Goal: Task Accomplishment & Management: Manage account settings

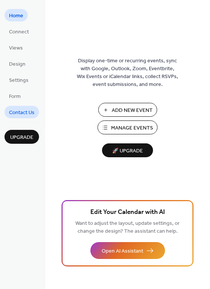
click at [20, 109] on span "Contact Us" at bounding box center [22, 113] width 26 height 8
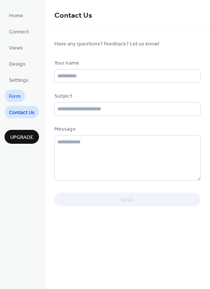
click at [17, 94] on span "Form" at bounding box center [15, 97] width 12 height 8
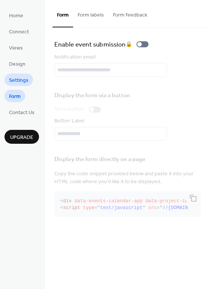
click at [15, 77] on span "Settings" at bounding box center [19, 81] width 20 height 8
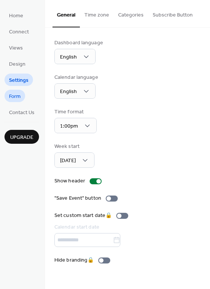
click at [10, 93] on span "Form" at bounding box center [15, 97] width 12 height 8
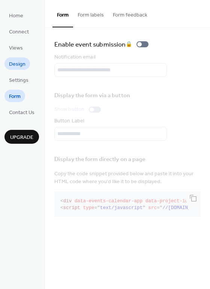
click at [15, 69] on ul "Home Connect Views Design Settings Form Contact Us" at bounding box center [22, 63] width 35 height 109
click at [13, 63] on span "Design" at bounding box center [17, 64] width 17 height 8
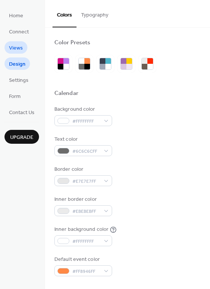
click at [8, 47] on link "Views" at bounding box center [16, 47] width 23 height 12
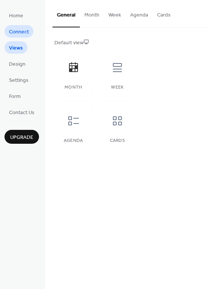
click at [18, 34] on span "Connect" at bounding box center [19, 32] width 20 height 8
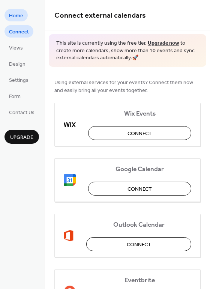
click at [15, 20] on span "Home" at bounding box center [16, 16] width 14 height 8
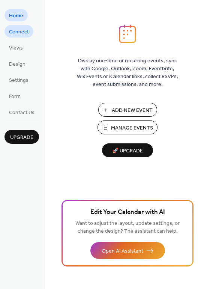
click at [17, 35] on span "Connect" at bounding box center [19, 32] width 20 height 8
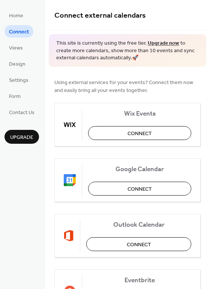
click at [18, 21] on ul "Home Connect Views Design Settings Form Contact Us" at bounding box center [22, 63] width 35 height 109
click at [16, 17] on span "Home" at bounding box center [16, 16] width 14 height 8
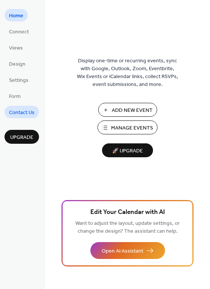
click at [27, 116] on span "Contact Us" at bounding box center [22, 113] width 26 height 8
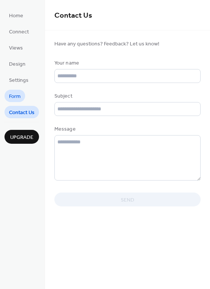
click at [18, 93] on span "Form" at bounding box center [15, 97] width 12 height 8
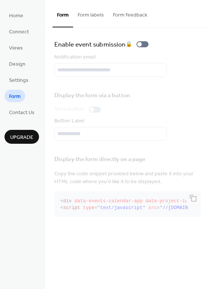
click at [26, 73] on ul "Home Connect Views Design Settings Form Contact Us" at bounding box center [22, 63] width 35 height 109
click at [24, 78] on span "Settings" at bounding box center [19, 81] width 20 height 8
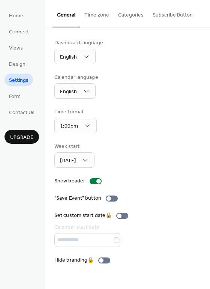
click at [160, 15] on button "Subscribe Button" at bounding box center [172, 13] width 49 height 27
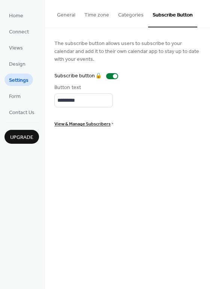
click at [128, 19] on button "Categories" at bounding box center [131, 13] width 35 height 27
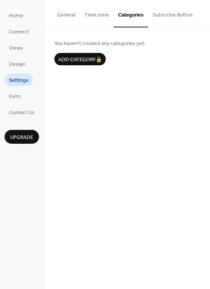
click at [82, 11] on button "Time zone" at bounding box center [97, 13] width 34 height 27
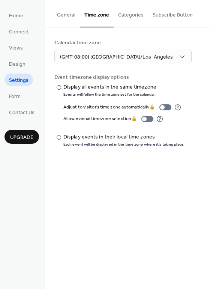
click at [106, 11] on button "Time zone" at bounding box center [97, 13] width 34 height 27
drag, startPoint x: 138, startPoint y: 12, endPoint x: 124, endPoint y: 12, distance: 13.9
click at [137, 12] on button "Categories" at bounding box center [131, 13] width 35 height 27
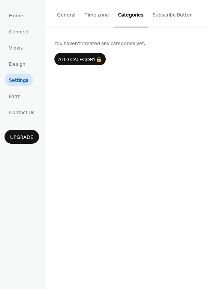
click at [86, 17] on button "Time zone" at bounding box center [97, 13] width 34 height 27
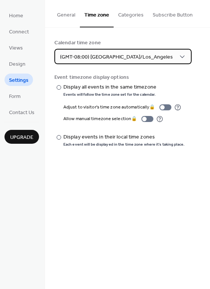
click at [85, 53] on span "(GMT-08:00) [GEOGRAPHIC_DATA]/Los_Angeles" at bounding box center [116, 57] width 113 height 10
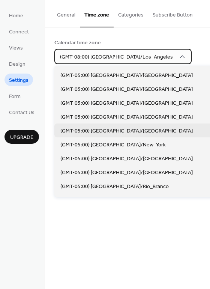
scroll to position [639, 0]
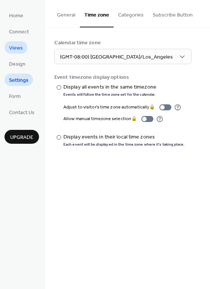
click at [18, 52] on span "Views" at bounding box center [16, 48] width 14 height 8
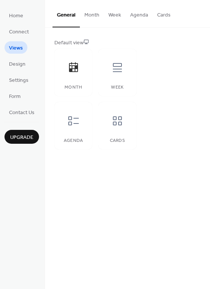
drag, startPoint x: 107, startPoint y: 117, endPoint x: 97, endPoint y: 116, distance: 10.9
click at [107, 117] on div at bounding box center [117, 121] width 23 height 23
click at [77, 122] on icon at bounding box center [74, 121] width 12 height 12
click at [60, 64] on div "Month" at bounding box center [73, 72] width 38 height 47
click at [106, 74] on div "Week" at bounding box center [117, 72] width 38 height 47
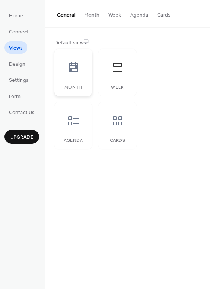
click at [73, 73] on icon at bounding box center [74, 68] width 12 height 12
click at [84, 9] on button "Month" at bounding box center [92, 13] width 24 height 27
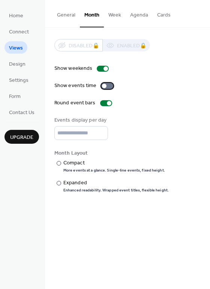
click at [102, 86] on div at bounding box center [104, 86] width 5 height 5
click at [104, 86] on div at bounding box center [107, 86] width 12 height 6
click at [104, 86] on div at bounding box center [104, 86] width 5 height 5
click at [100, 104] on div at bounding box center [106, 103] width 12 height 6
click at [101, 104] on div at bounding box center [103, 103] width 5 height 5
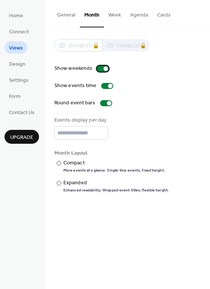
click at [100, 70] on div at bounding box center [103, 69] width 12 height 6
click at [103, 68] on div at bounding box center [103, 69] width 12 height 6
click at [101, 130] on input "*" at bounding box center [81, 133] width 54 height 14
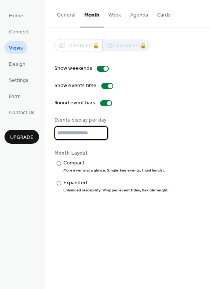
type input "*"
click at [103, 135] on input "*" at bounding box center [81, 133] width 54 height 14
click at [126, 15] on button "Agenda" at bounding box center [139, 13] width 27 height 27
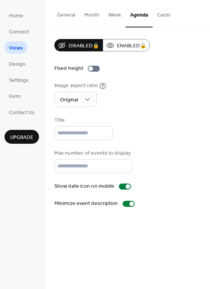
click at [112, 16] on button "Week" at bounding box center [115, 13] width 22 height 27
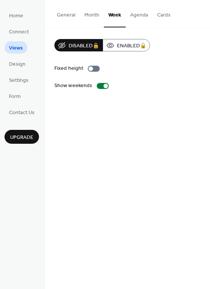
click at [156, 19] on button "Cards" at bounding box center [164, 13] width 23 height 27
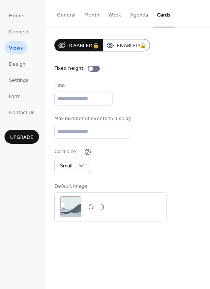
drag, startPoint x: 141, startPoint y: 20, endPoint x: 118, endPoint y: 18, distance: 22.6
click at [119, 18] on button "Week" at bounding box center [115, 13] width 22 height 27
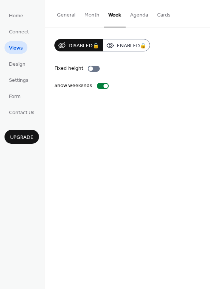
click at [84, 17] on button "Month" at bounding box center [92, 13] width 24 height 27
